Goal: Check status: Check status

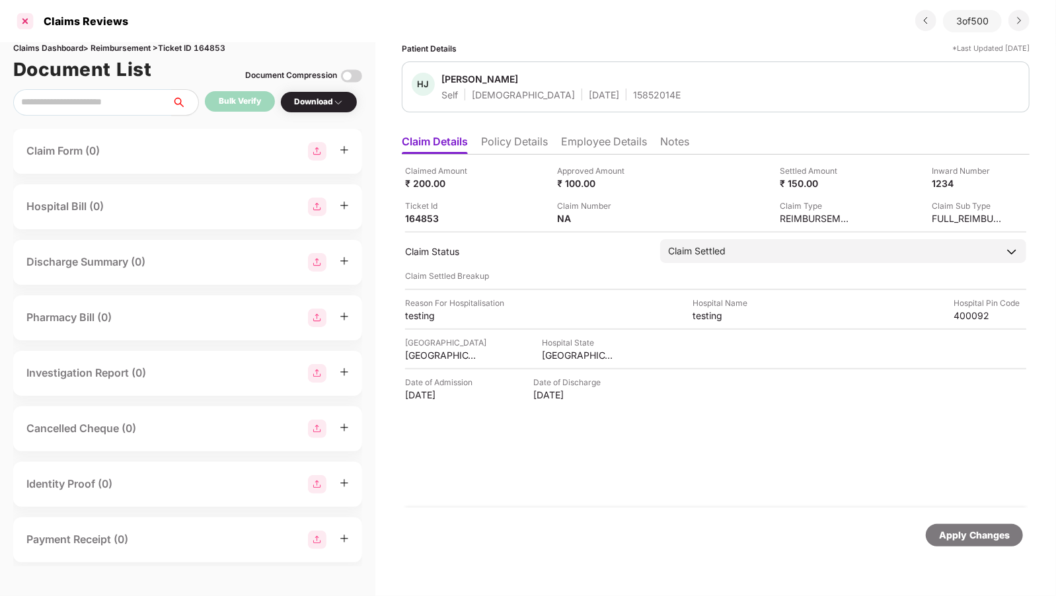
click at [29, 20] on div at bounding box center [25, 21] width 21 height 21
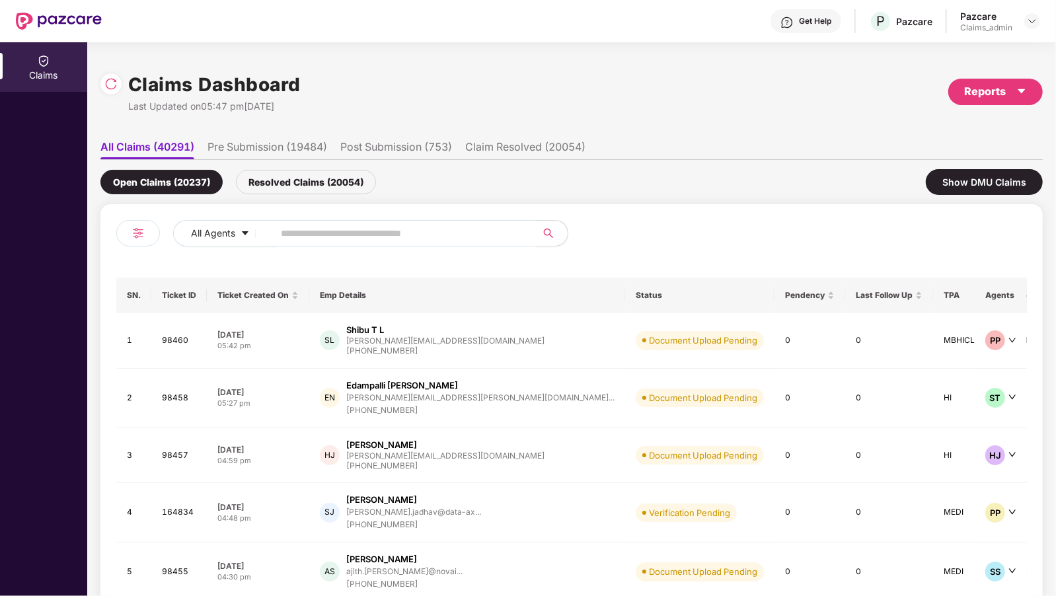
click at [303, 232] on input "text" at bounding box center [399, 233] width 237 height 20
paste input "******"
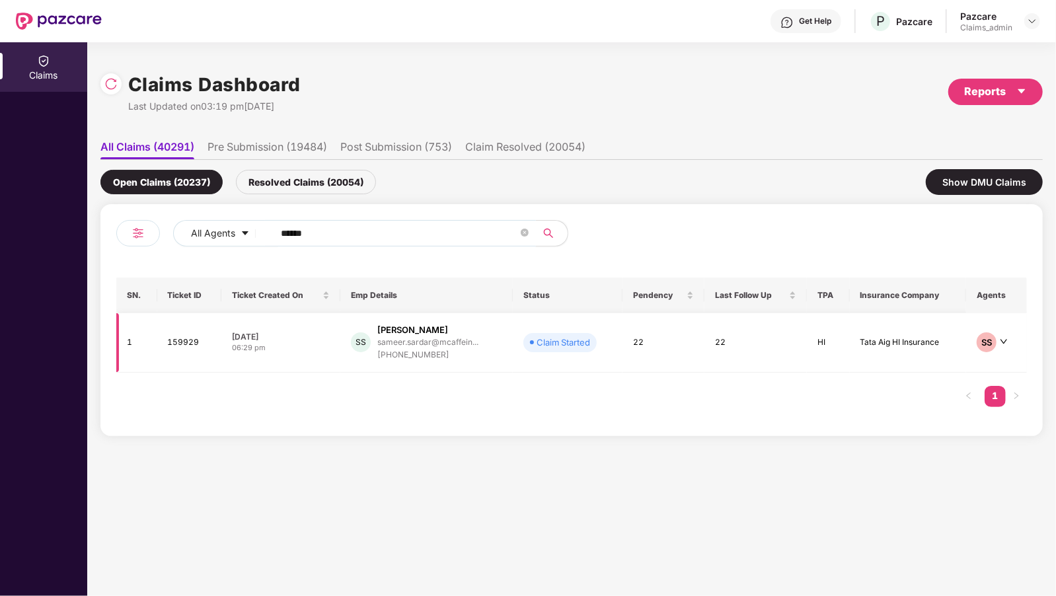
type input "******"
click at [401, 332] on div "[PERSON_NAME]" at bounding box center [412, 330] width 71 height 13
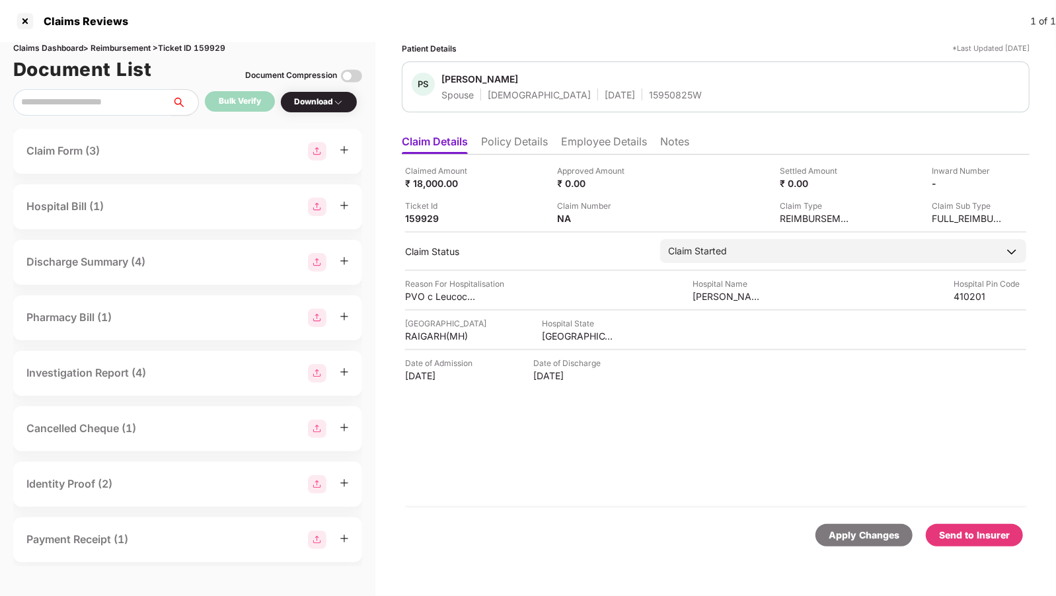
click at [602, 138] on li "Employee Details" at bounding box center [604, 144] width 86 height 19
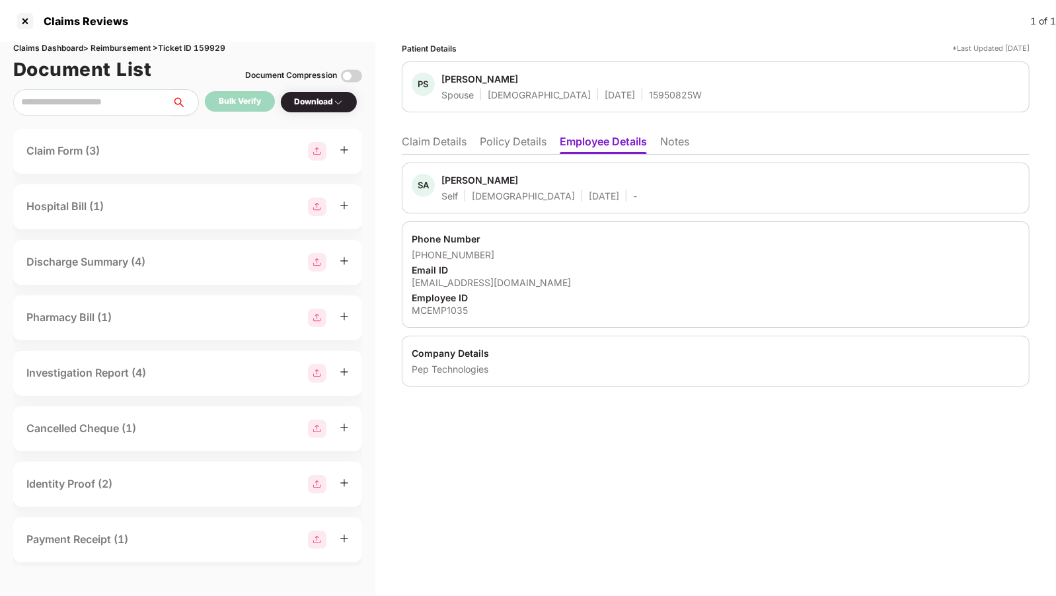
click at [508, 148] on li "Policy Details" at bounding box center [513, 144] width 67 height 19
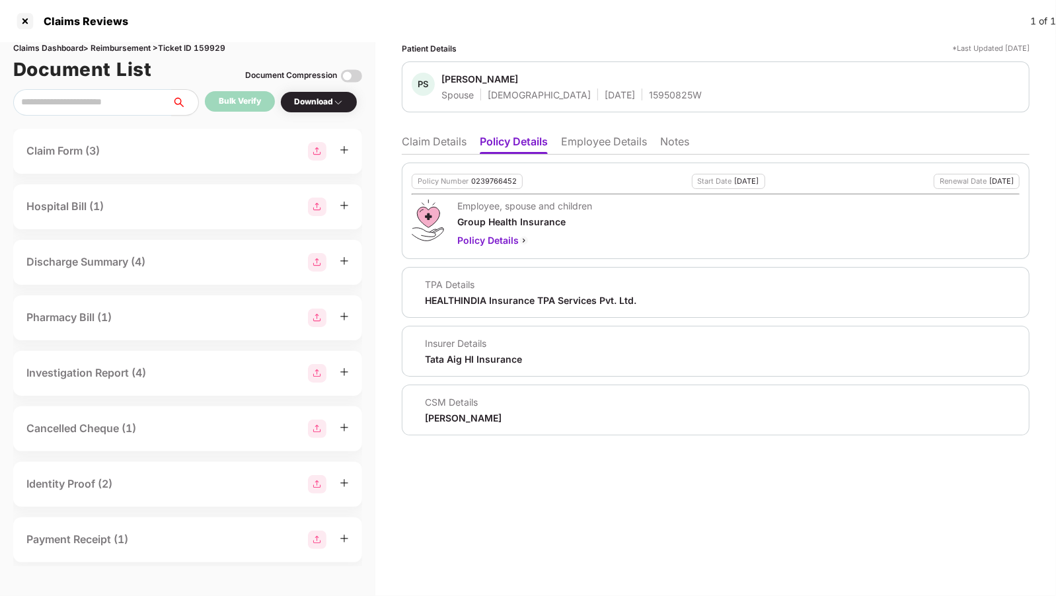
click at [490, 416] on div "[PERSON_NAME]" at bounding box center [463, 418] width 77 height 13
click at [586, 138] on li "Employee Details" at bounding box center [604, 144] width 86 height 19
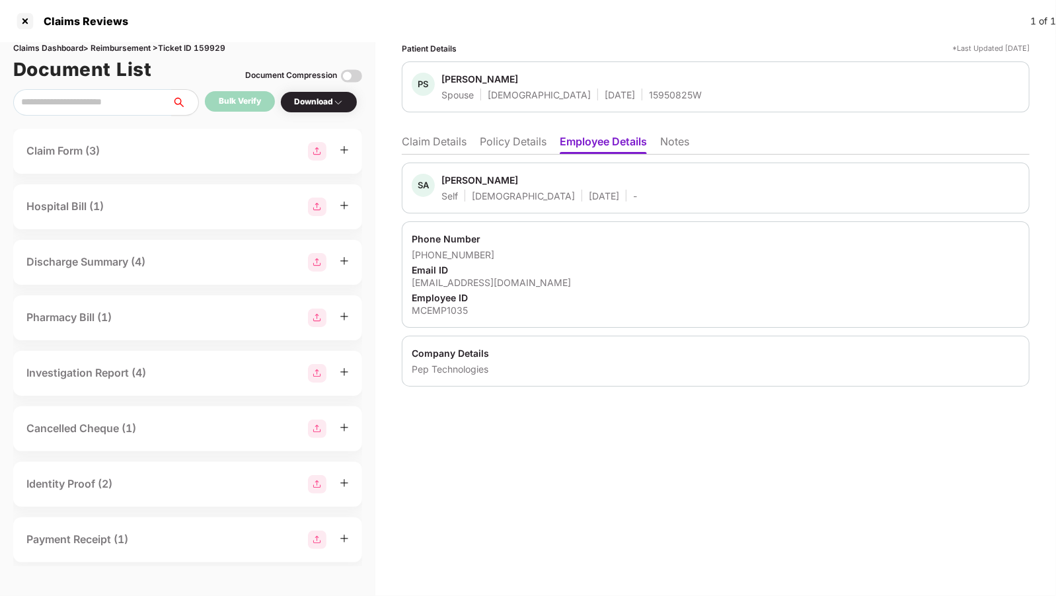
click at [454, 366] on div "Pep Technologies" at bounding box center [716, 369] width 608 height 13
copy div "Pep Technologies"
click at [26, 15] on div at bounding box center [25, 21] width 21 height 21
